Goal: Task Accomplishment & Management: Complete application form

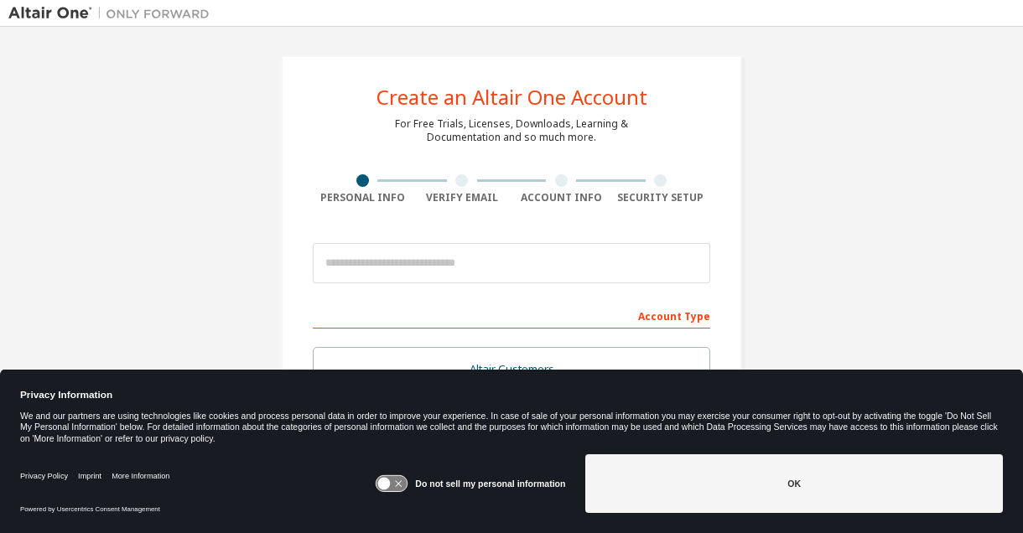
scroll to position [99, 0]
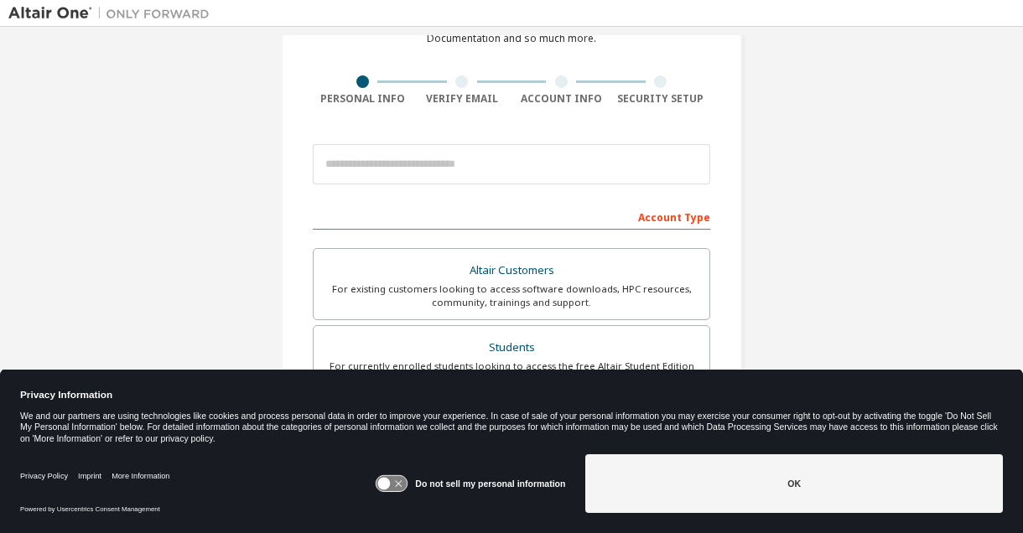
click at [397, 472] on div "Do not sell my personal information" at bounding box center [470, 483] width 190 height 59
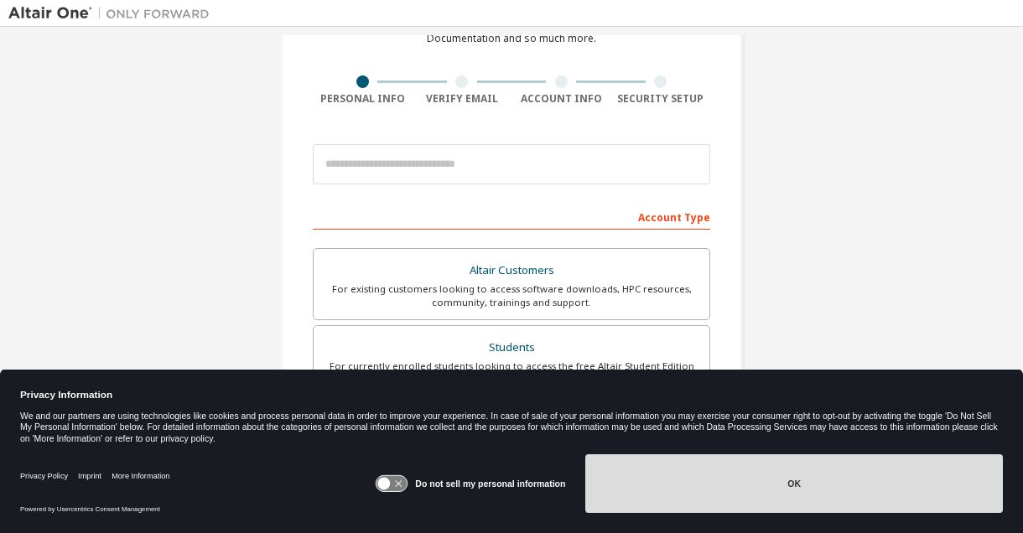
click at [689, 464] on button "OK" at bounding box center [794, 483] width 418 height 59
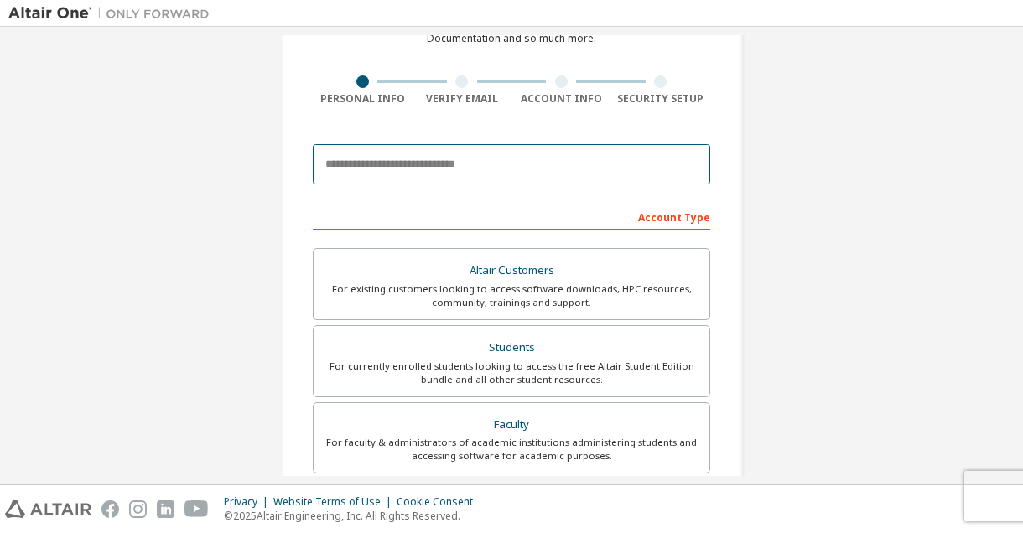
click at [402, 179] on input "email" at bounding box center [511, 164] width 397 height 40
click at [537, 177] on input "email" at bounding box center [511, 164] width 397 height 40
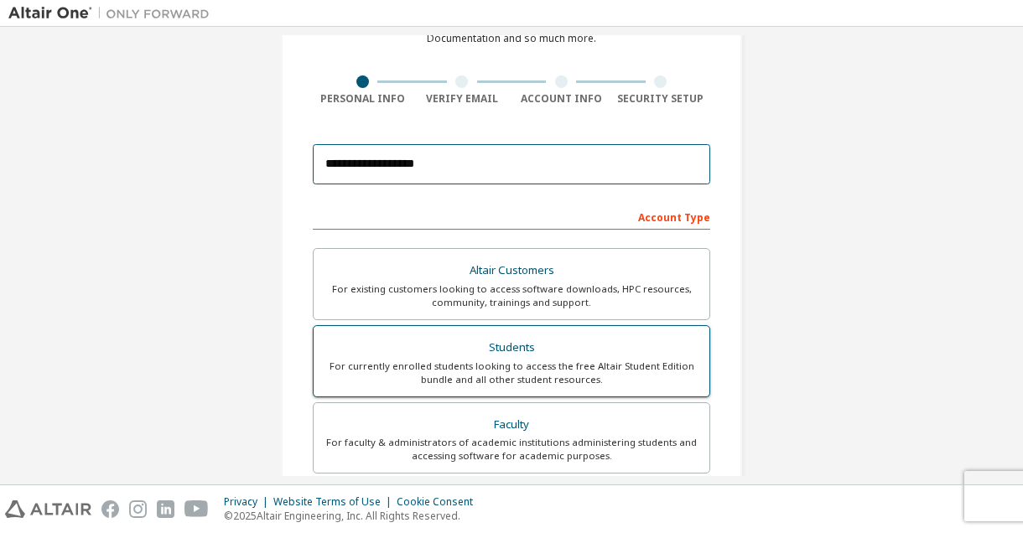
type input "**********"
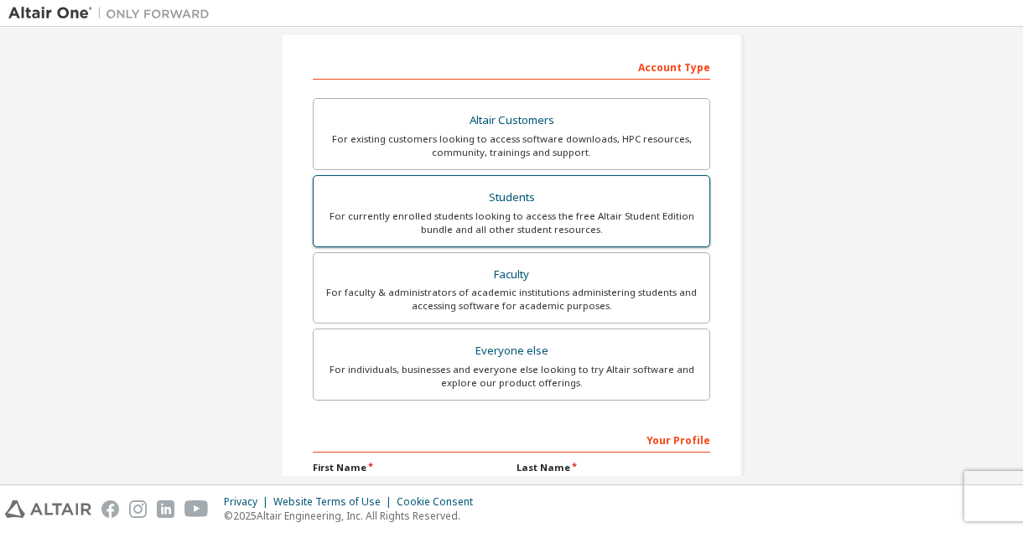
scroll to position [252, 0]
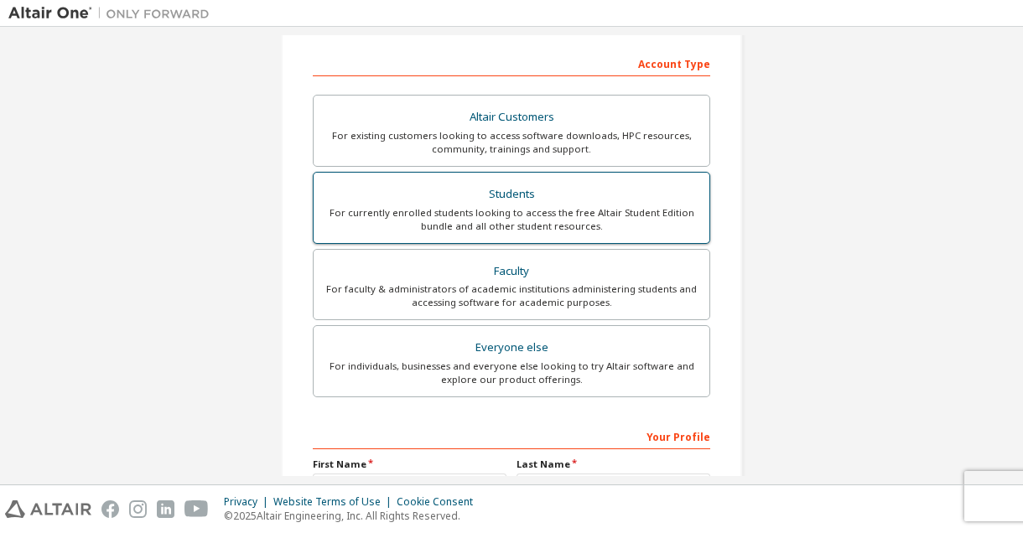
click at [619, 213] on div "For currently enrolled students looking to access the free Altair Student Editi…" at bounding box center [512, 219] width 376 height 27
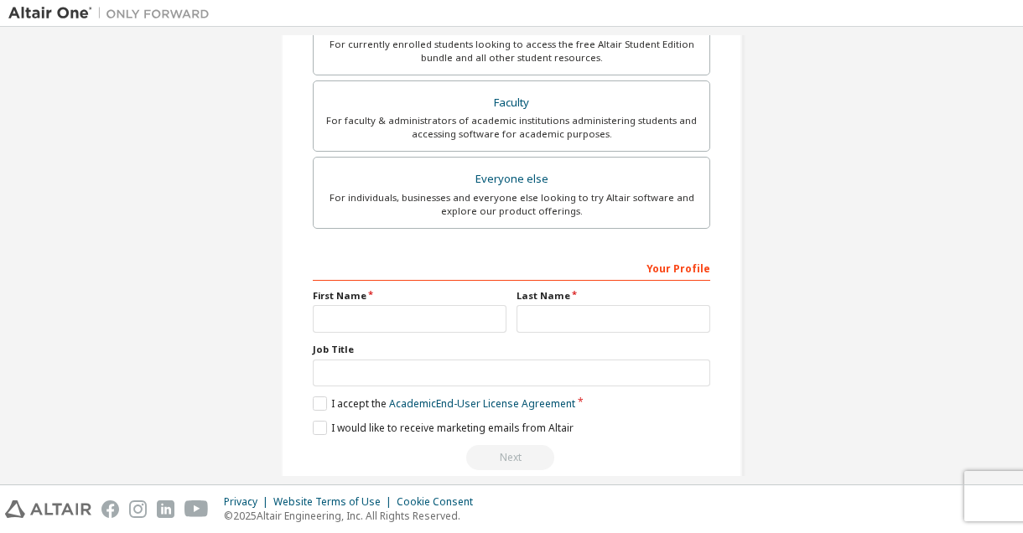
scroll to position [422, 0]
click at [367, 305] on input "text" at bounding box center [410, 318] width 194 height 28
type input "*****"
click at [540, 329] on input "text" at bounding box center [613, 318] width 194 height 28
type input "*******"
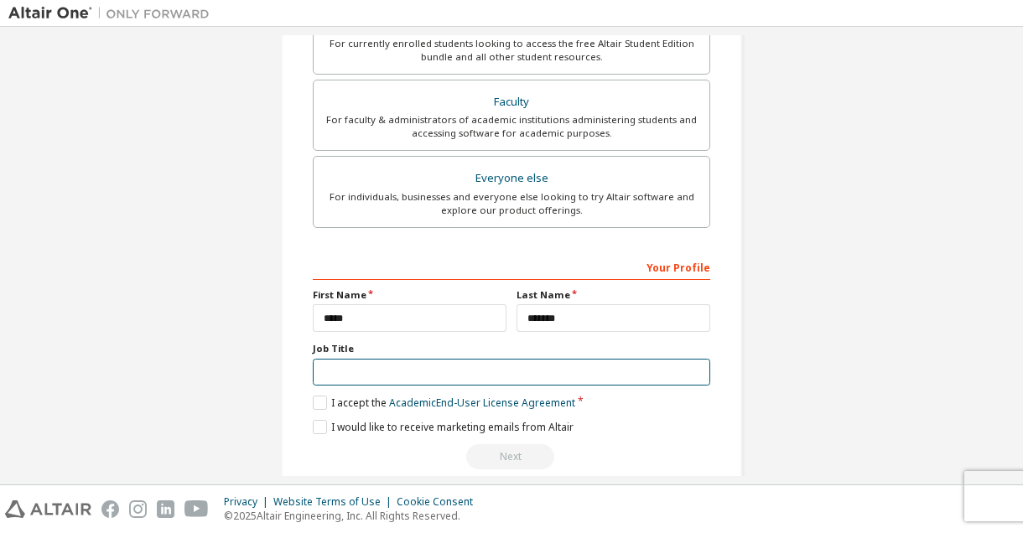
click at [400, 380] on input "text" at bounding box center [511, 373] width 397 height 28
type input "*"
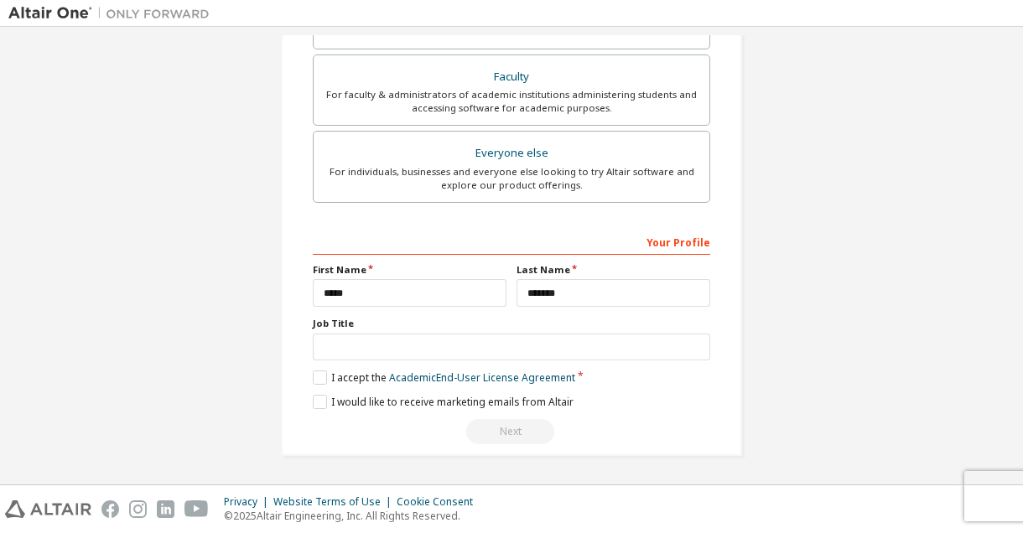
click at [646, 395] on div "I would like to receive marketing emails from Altair" at bounding box center [511, 402] width 397 height 14
click at [301, 367] on div "**********" at bounding box center [511, 32] width 461 height 848
click at [320, 373] on label "I accept the Academic End-User License Agreement" at bounding box center [444, 378] width 262 height 14
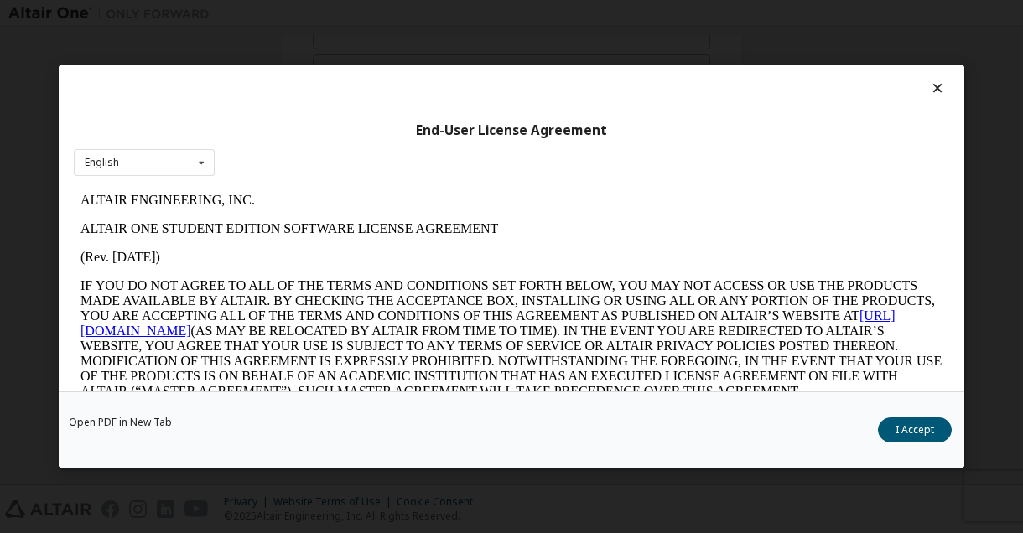
scroll to position [0, 0]
click at [902, 428] on button "I Accept" at bounding box center [915, 430] width 74 height 25
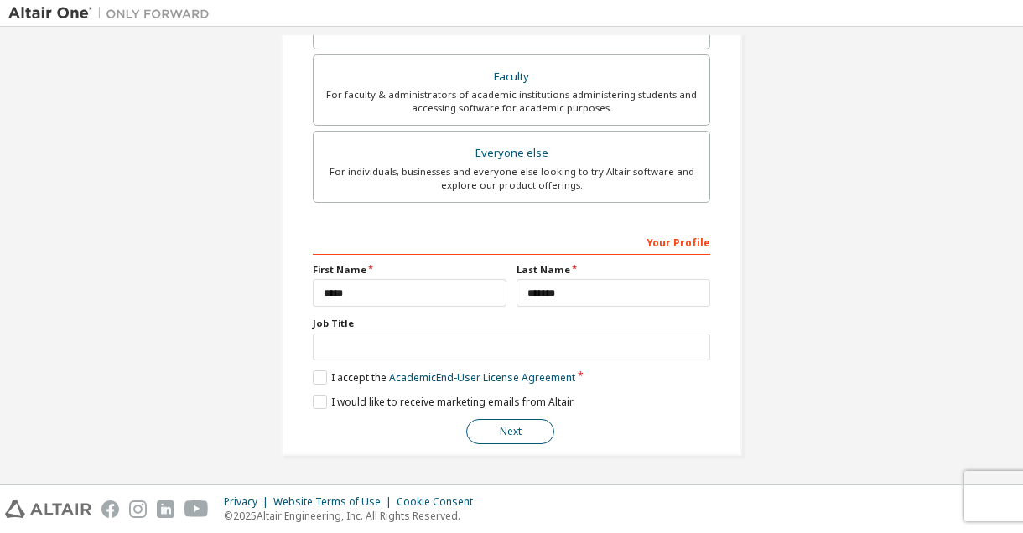
click at [530, 430] on button "Next" at bounding box center [510, 431] width 88 height 25
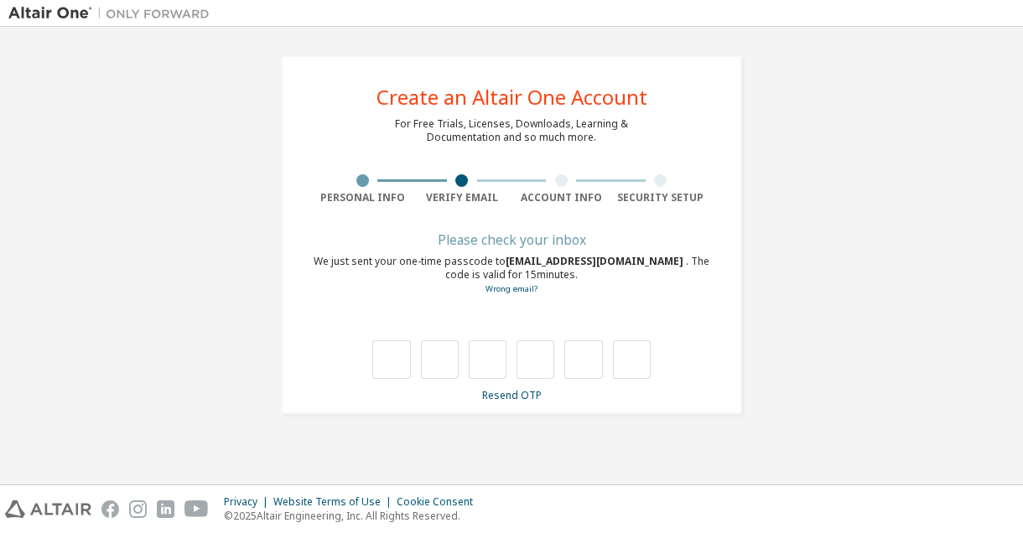
type input "*"
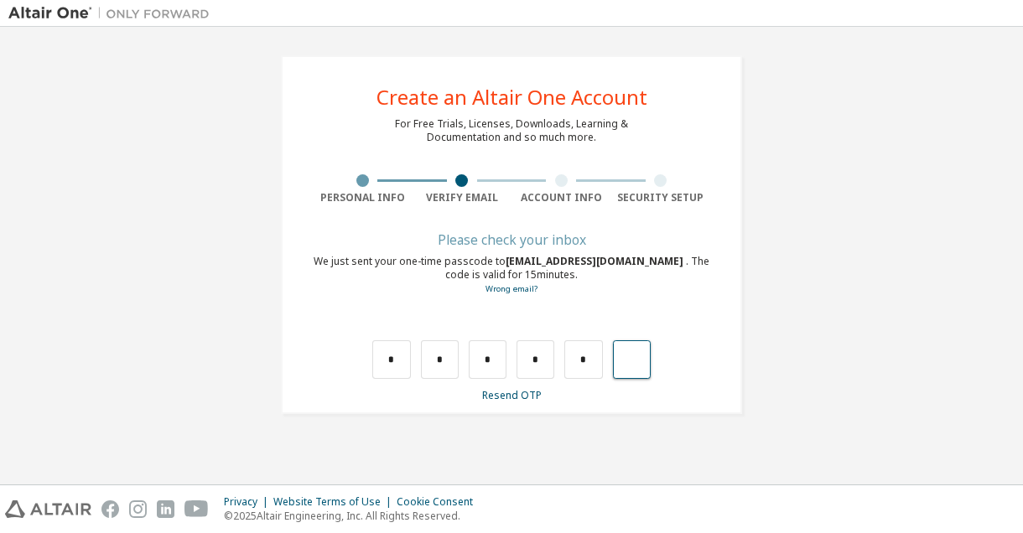
type input "*"
